Goal: Task Accomplishment & Management: Manage account settings

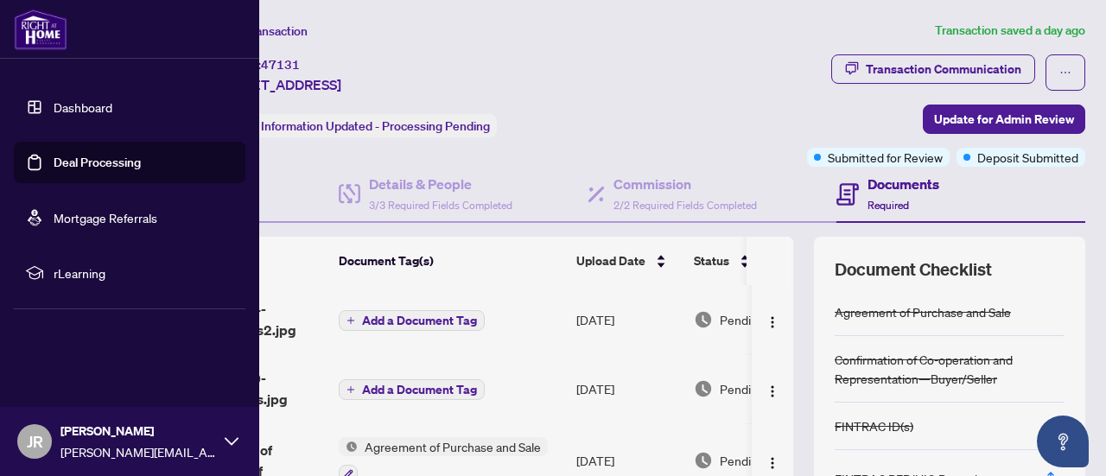
click at [54, 103] on link "Dashboard" at bounding box center [83, 107] width 59 height 16
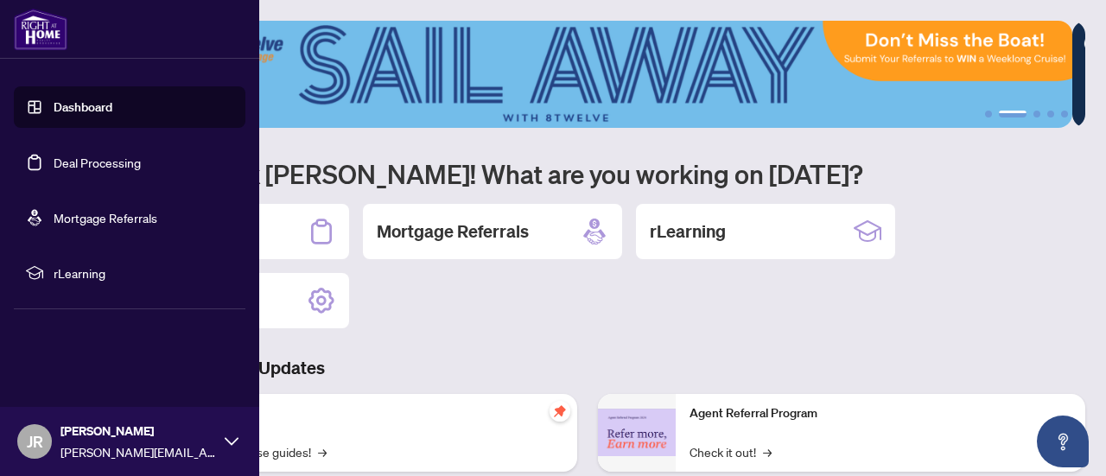
click at [73, 110] on link "Dashboard" at bounding box center [83, 107] width 59 height 16
click at [103, 166] on link "Deal Processing" at bounding box center [97, 163] width 87 height 16
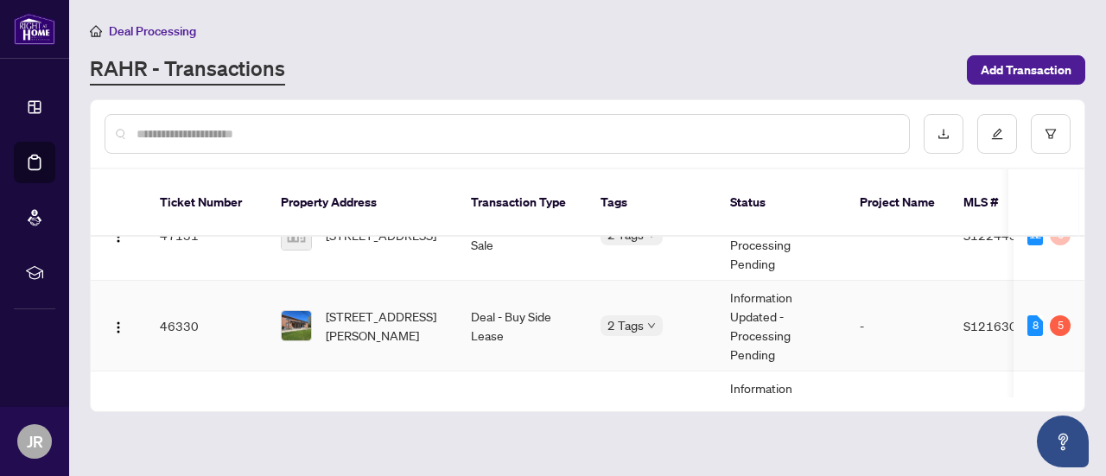
scroll to position [39, 0]
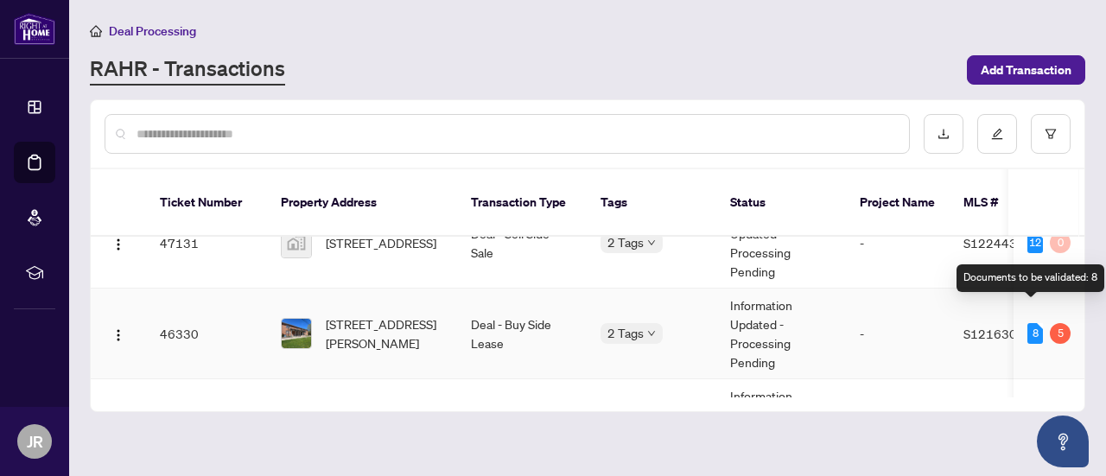
click at [1034, 323] on div "8" at bounding box center [1035, 333] width 16 height 21
click at [1058, 323] on div "5" at bounding box center [1060, 333] width 21 height 21
click at [334, 315] on span "[STREET_ADDRESS][PERSON_NAME]" at bounding box center [385, 334] width 118 height 38
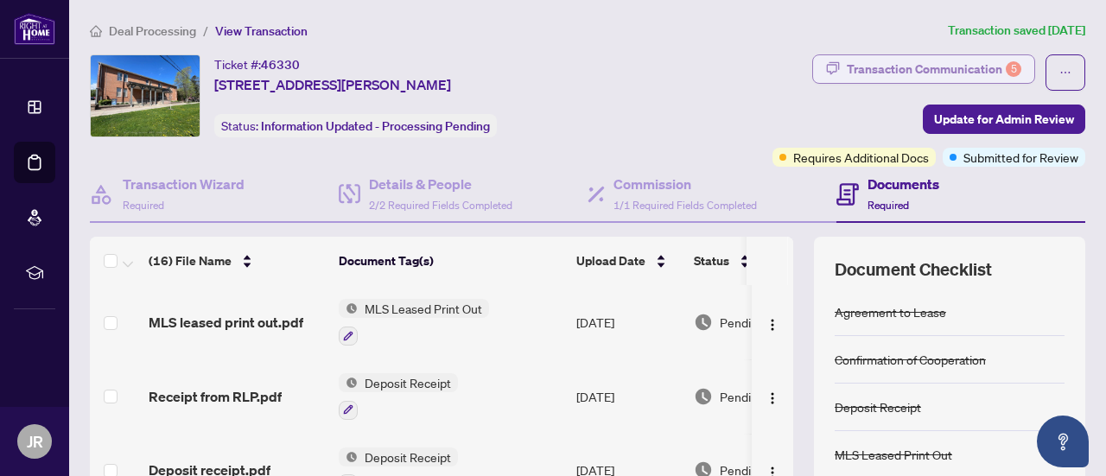
click at [1008, 64] on div "Transaction Communication 5" at bounding box center [934, 69] width 175 height 28
type textarea "**********"
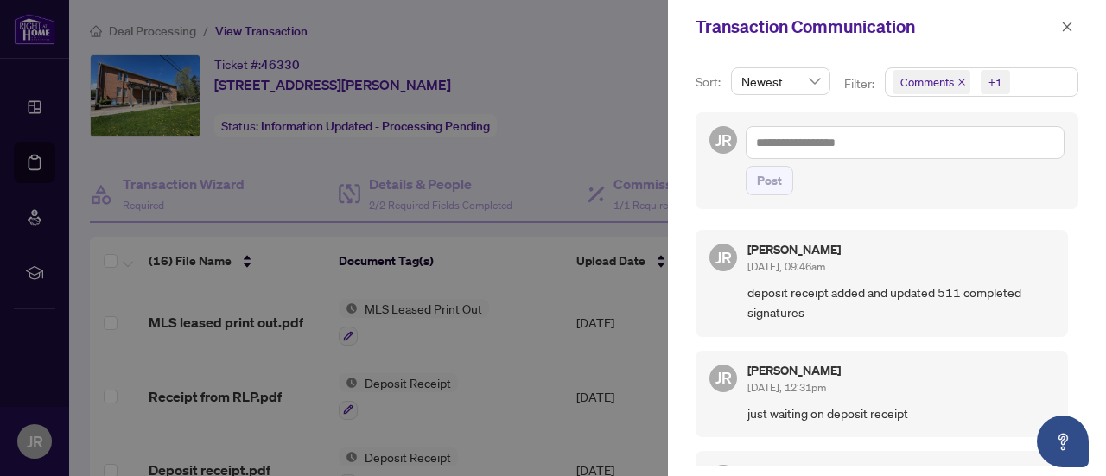
drag, startPoint x: 1065, startPoint y: 257, endPoint x: 1065, endPoint y: 279, distance: 22.5
click at [1065, 279] on div "JR [PERSON_NAME] [DATE], 09:46am deposit receipt added and updated 511 complete…" at bounding box center [887, 342] width 383 height 246
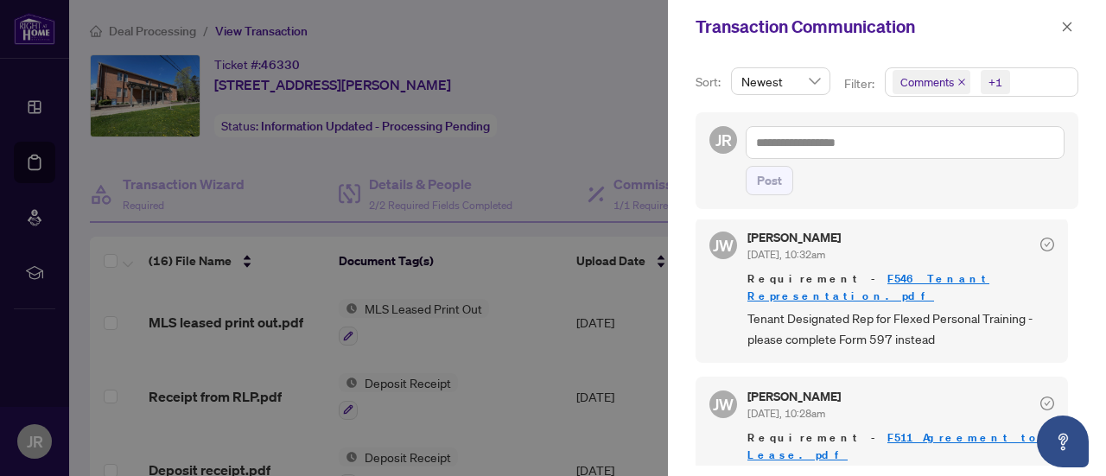
scroll to position [932, 0]
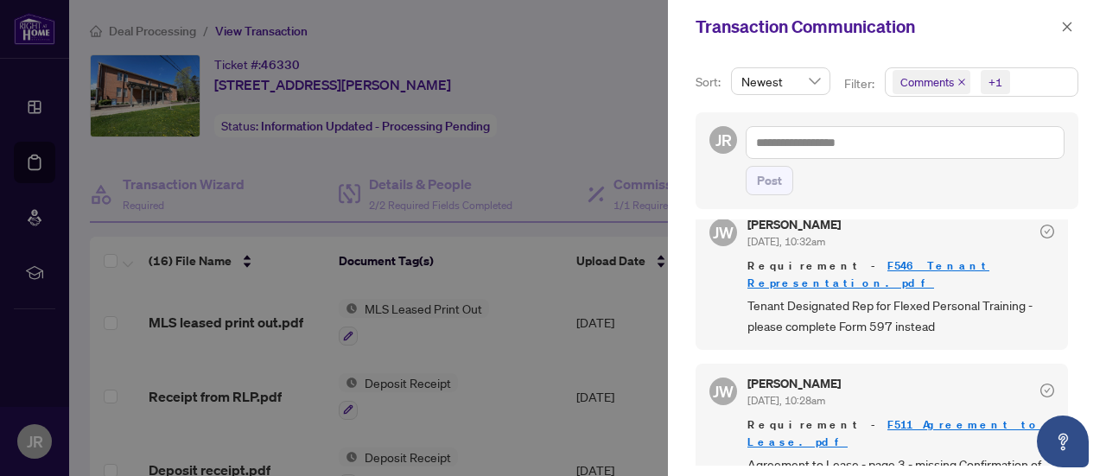
click at [621, 124] on div at bounding box center [553, 238] width 1106 height 476
click at [1068, 23] on icon "close" at bounding box center [1067, 27] width 12 height 12
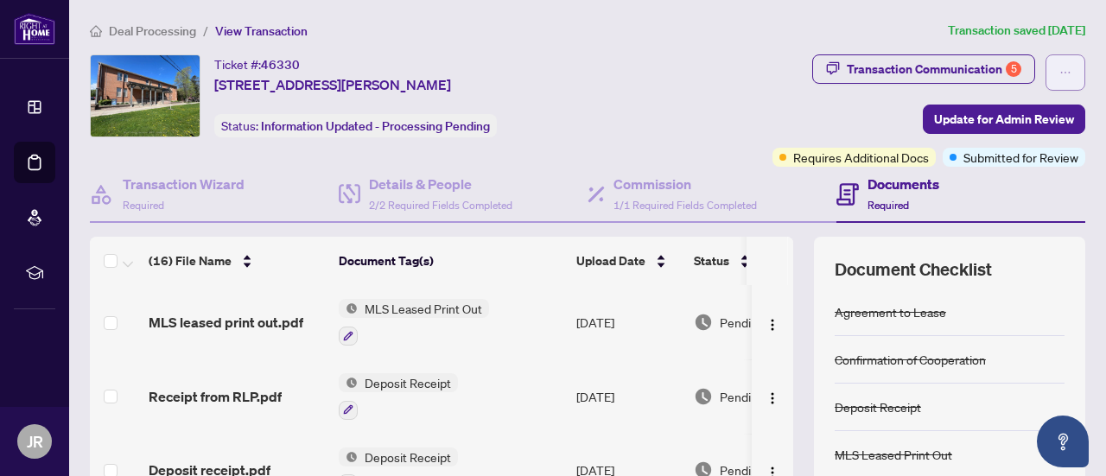
click at [1063, 69] on button "button" at bounding box center [1066, 72] width 40 height 36
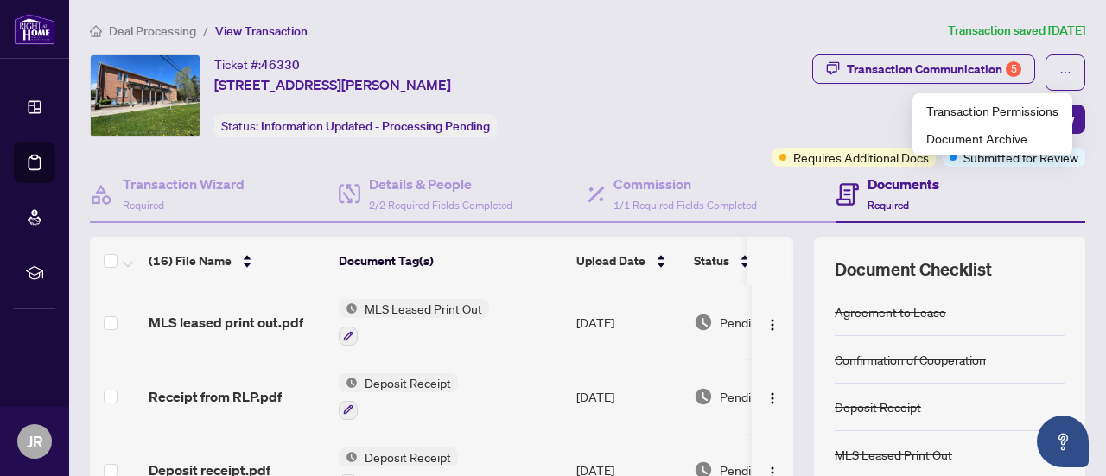
click at [684, 78] on div "Transaction Communication 5 Update for Admin Review Requires Additional Docs Su…" at bounding box center [863, 110] width 448 height 112
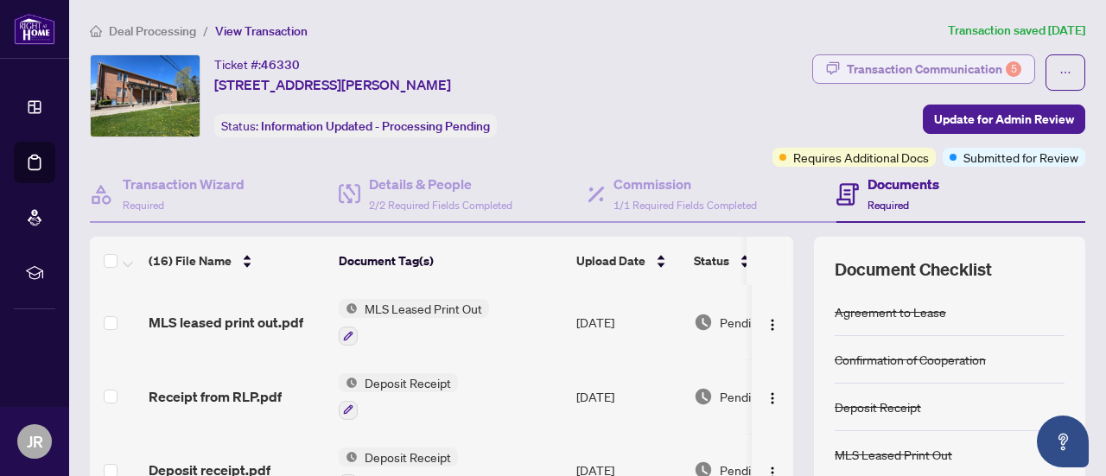
click at [985, 74] on div "Transaction Communication 5" at bounding box center [934, 69] width 175 height 28
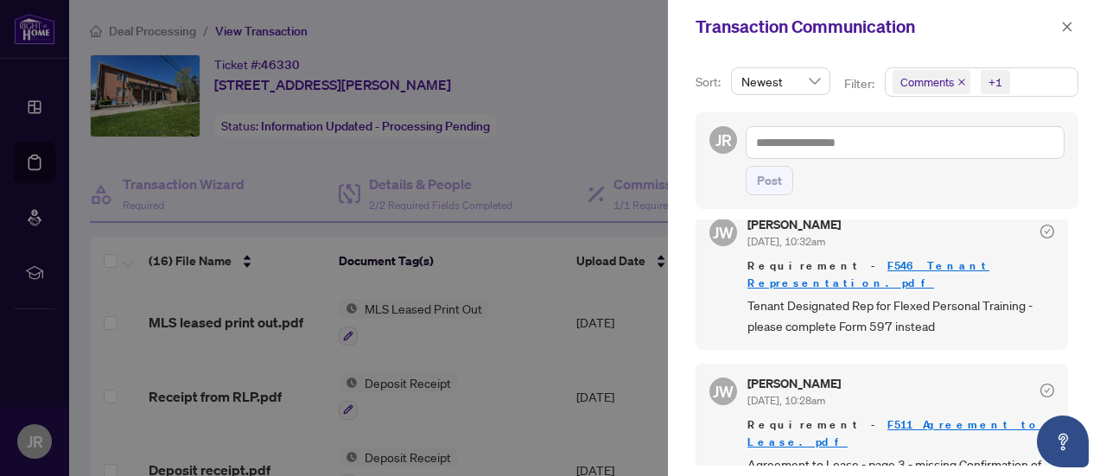
scroll to position [2, 0]
click at [622, 106] on div at bounding box center [553, 238] width 1106 height 476
click at [1065, 26] on icon "close" at bounding box center [1067, 27] width 12 height 12
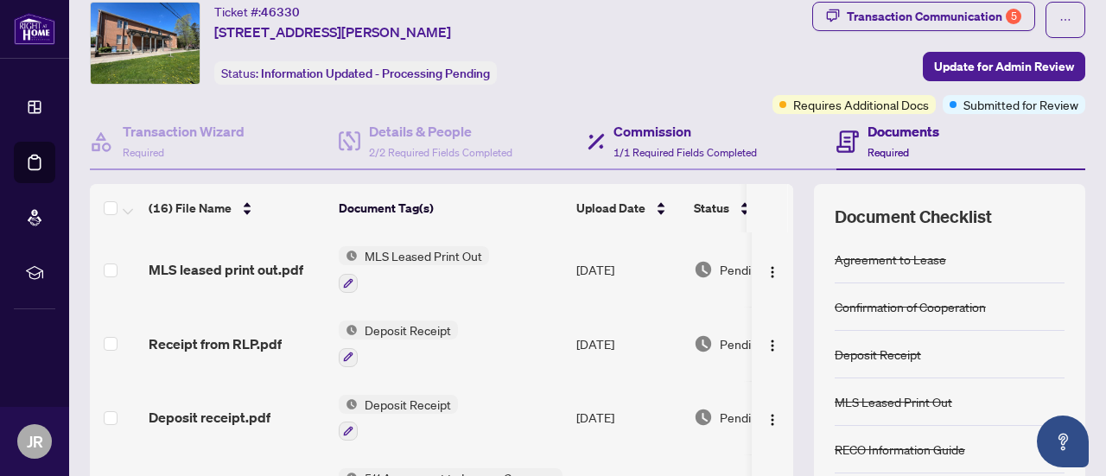
scroll to position [0, 0]
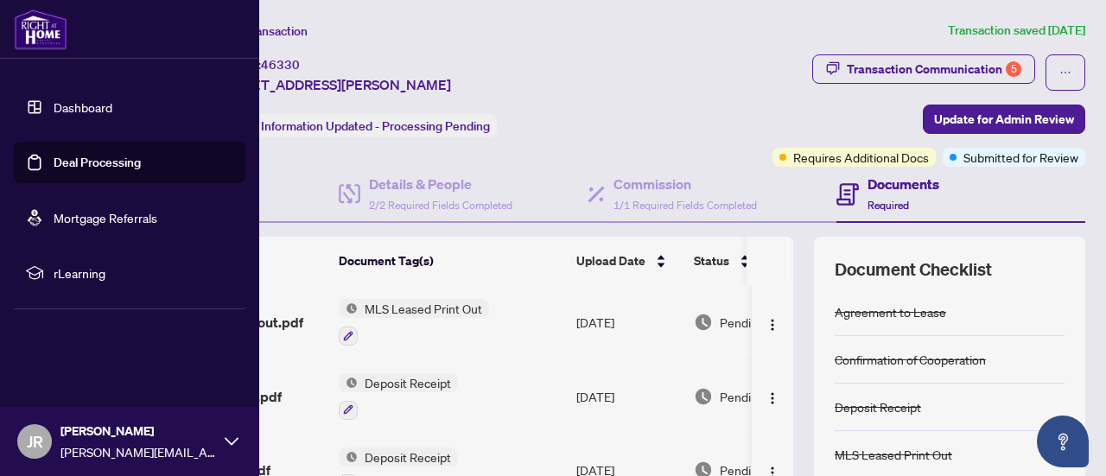
click at [97, 115] on link "Dashboard" at bounding box center [83, 107] width 59 height 16
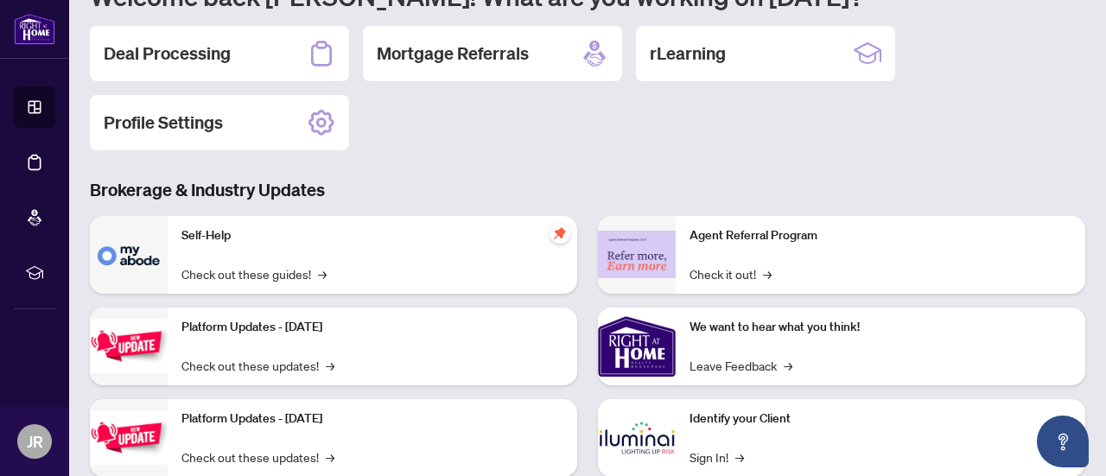
scroll to position [187, 0]
